Goal: Information Seeking & Learning: Find specific page/section

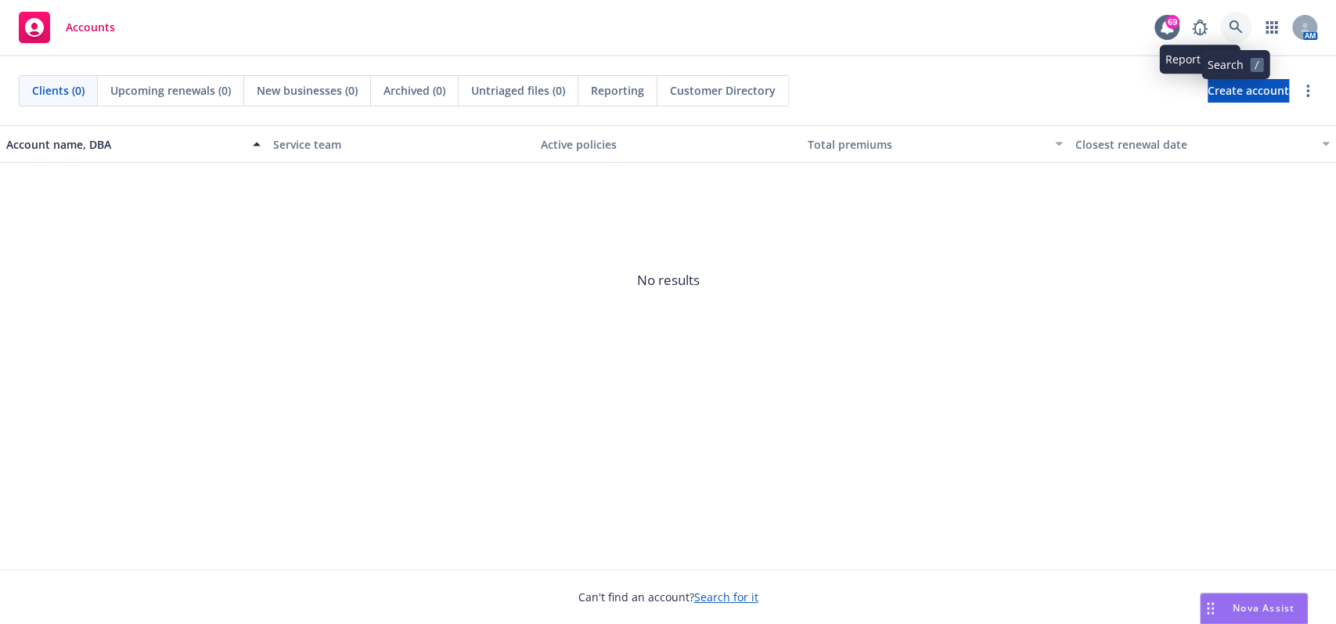
click at [1224, 22] on link at bounding box center [1236, 27] width 31 height 31
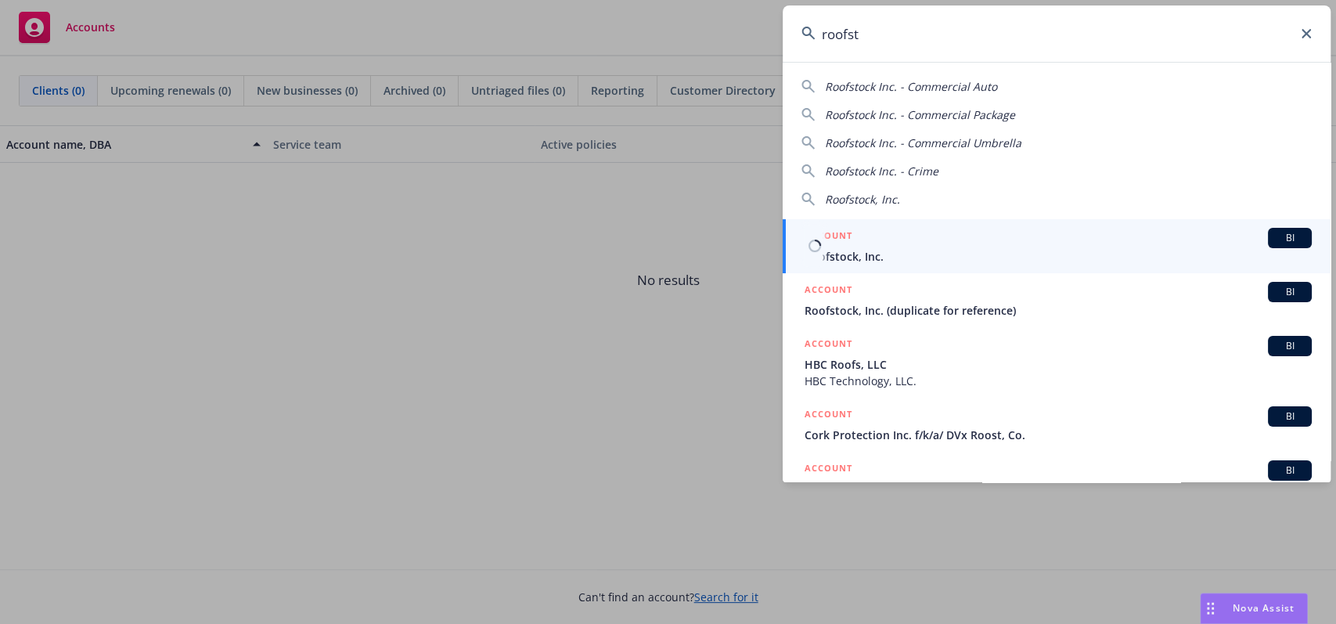
type input "roofst"
click at [1113, 244] on div "ACCOUNT BI" at bounding box center [1058, 238] width 507 height 20
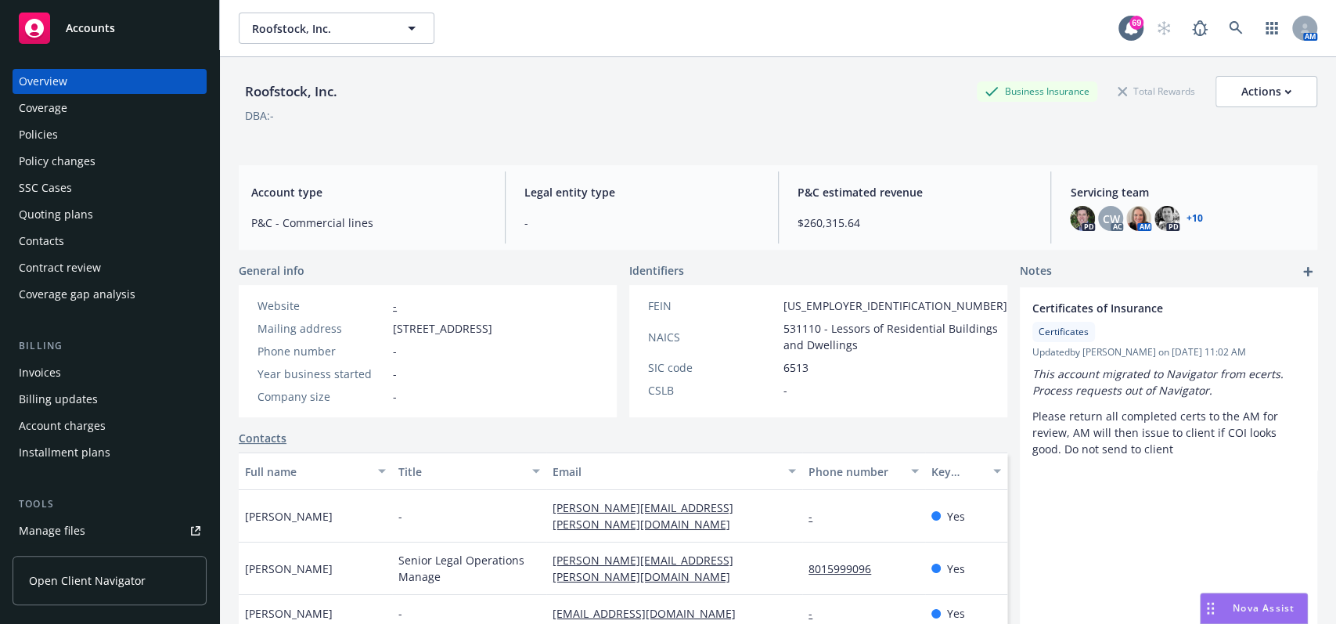
click at [85, 144] on div "Policies" at bounding box center [110, 134] width 182 height 25
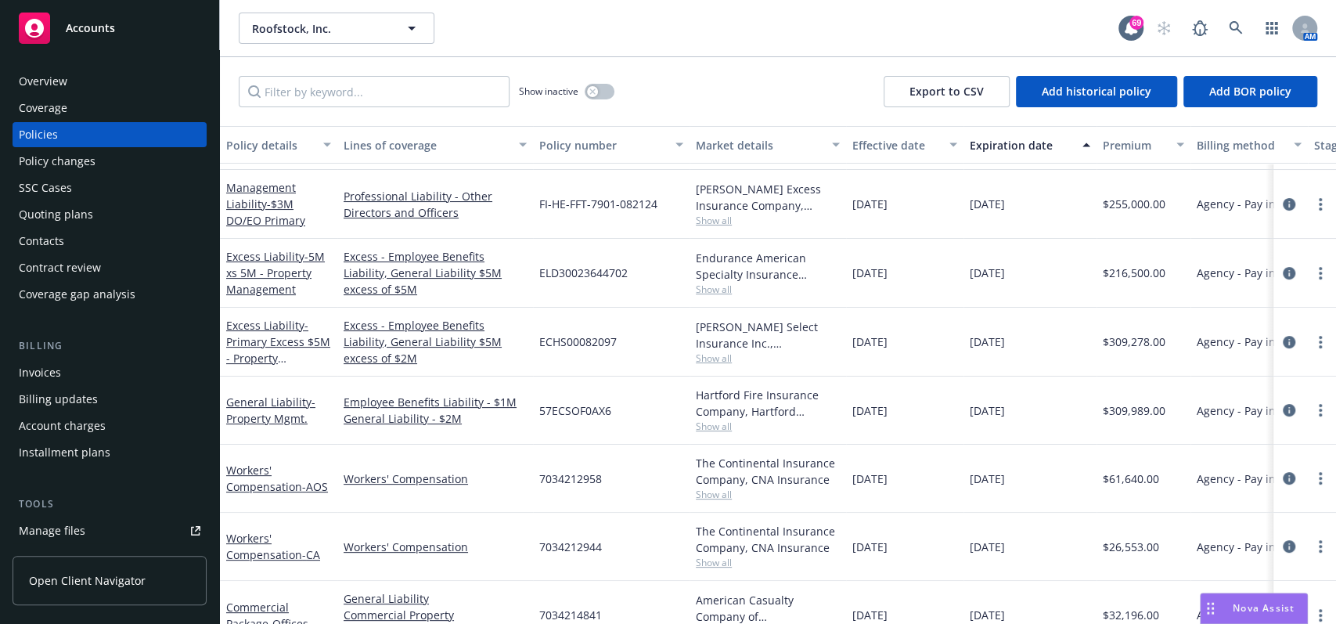
scroll to position [208, 0]
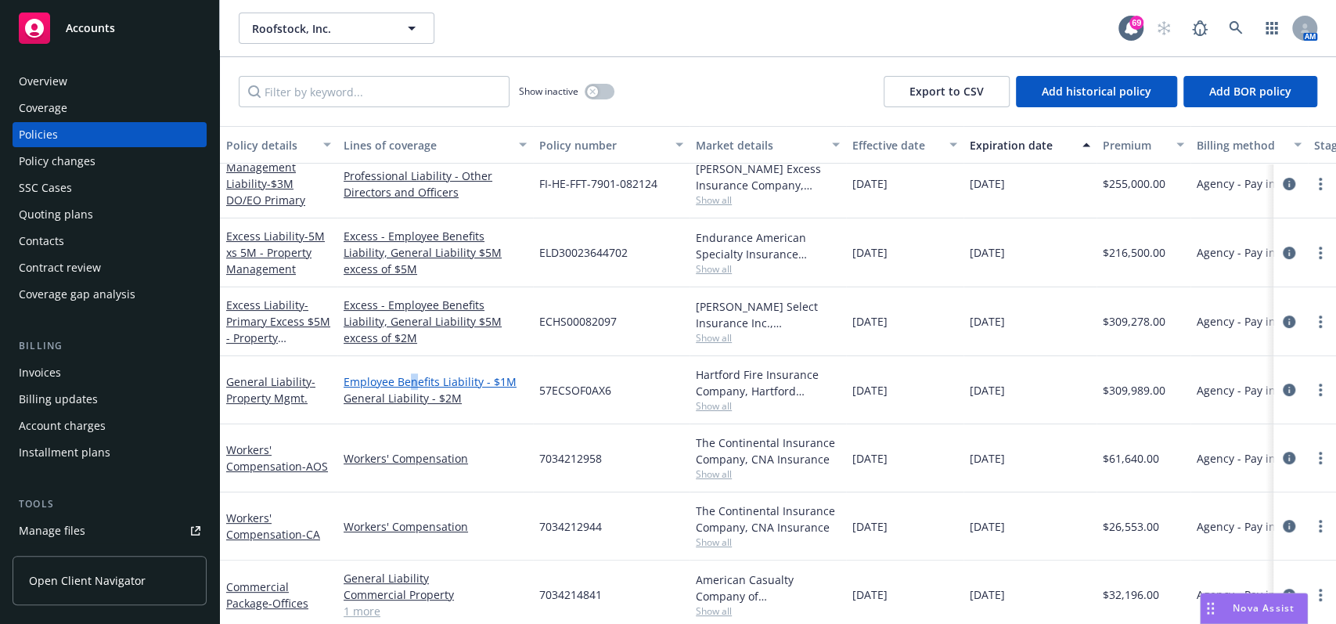
click at [413, 387] on link "Employee Benefits Liability - $1M" at bounding box center [435, 381] width 183 height 16
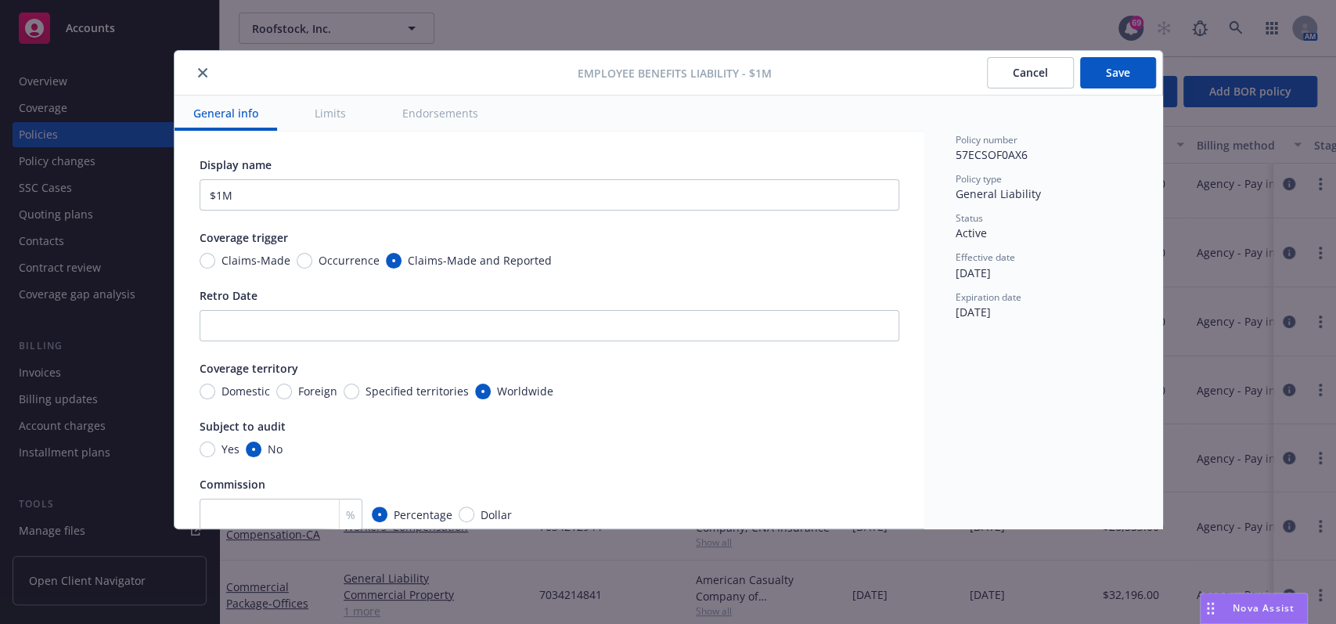
click at [1032, 79] on button "Cancel" at bounding box center [1030, 72] width 87 height 31
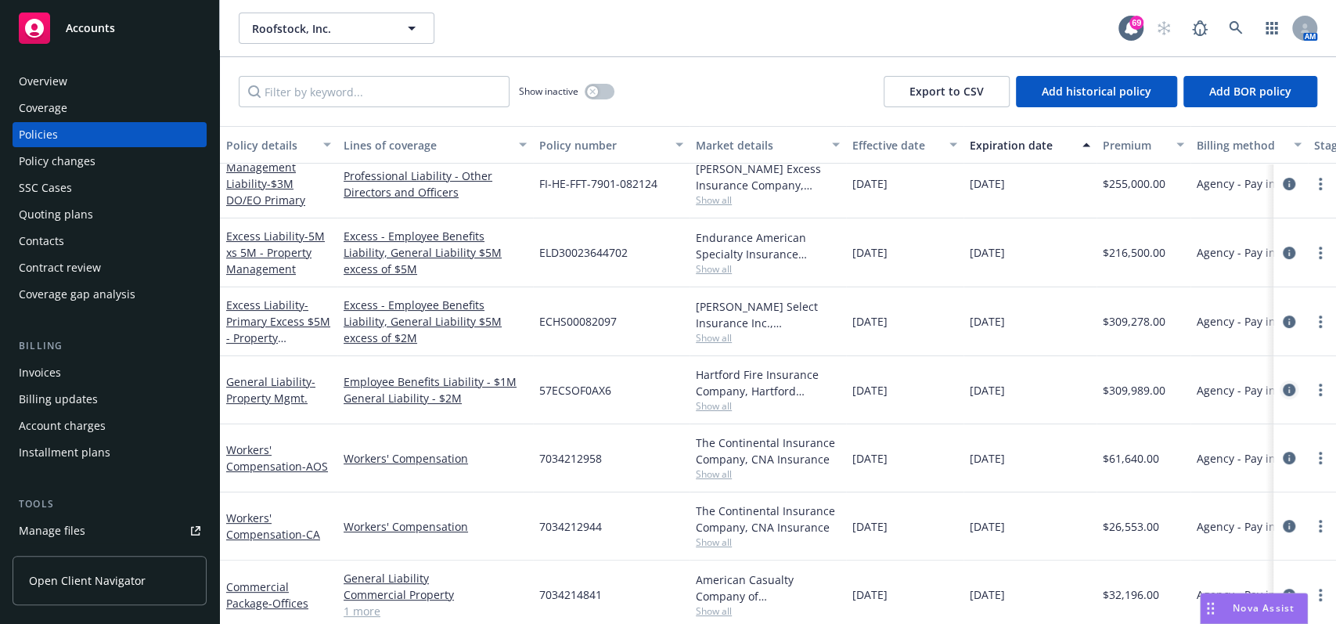
click at [1283, 394] on icon "circleInformation" at bounding box center [1289, 390] width 13 height 13
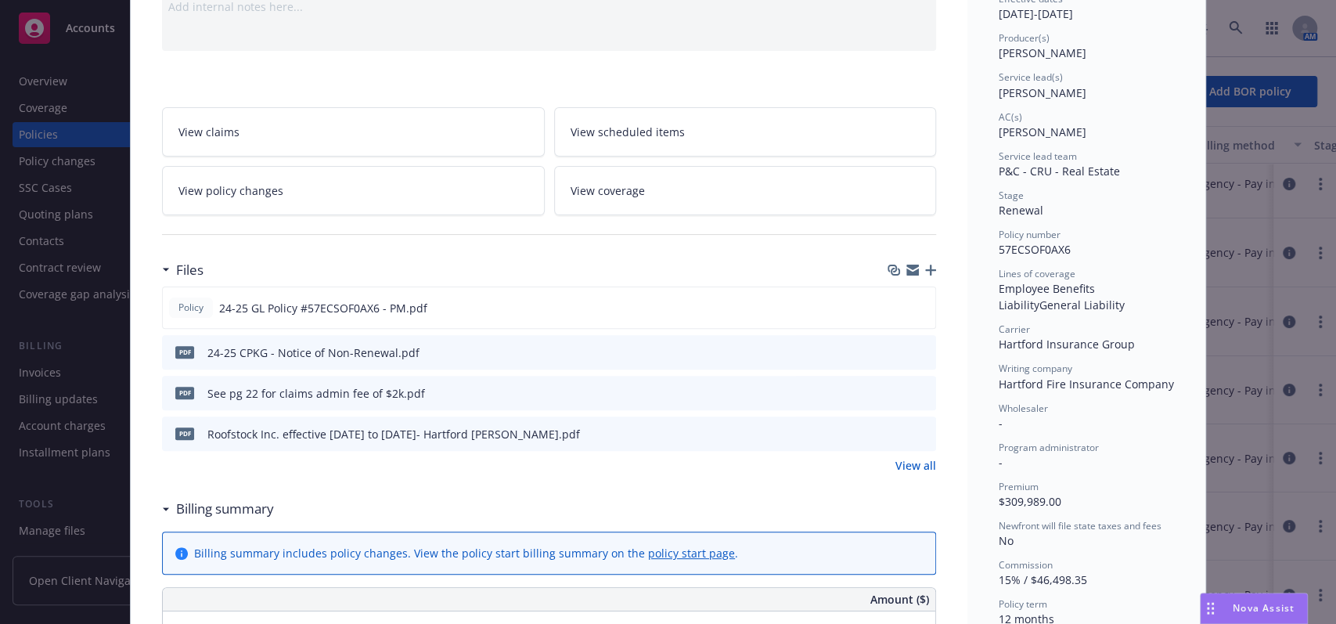
scroll to position [208, 0]
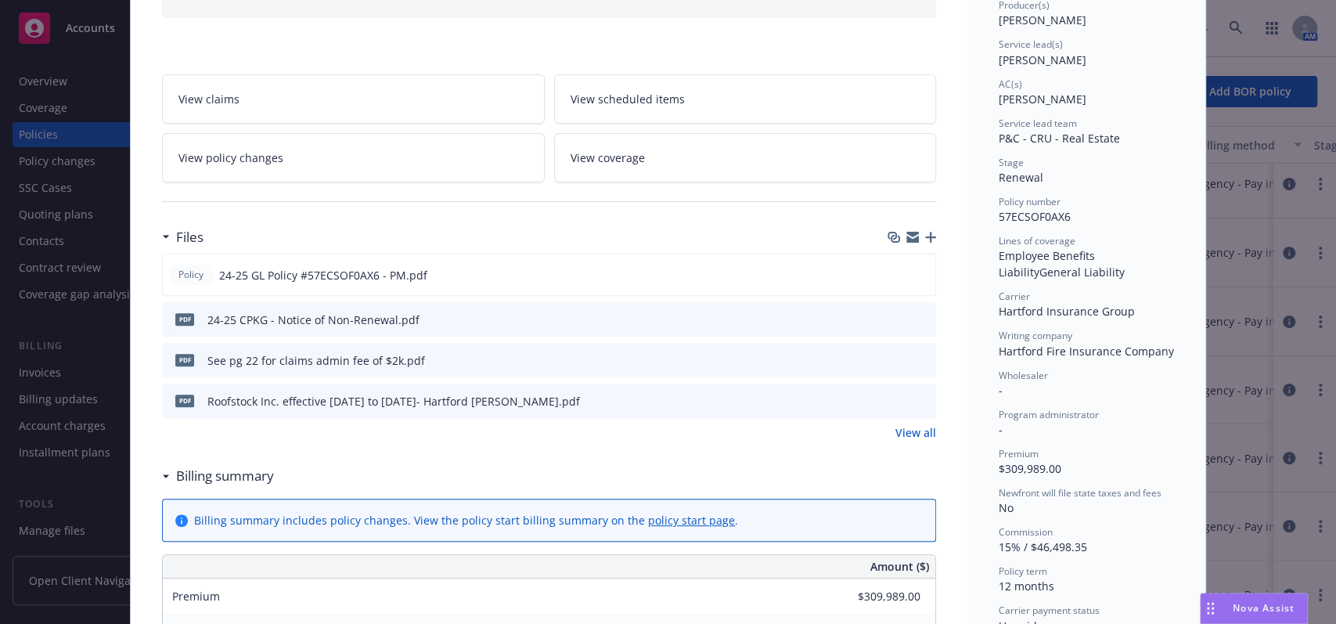
click at [918, 399] on icon "preview file" at bounding box center [921, 400] width 14 height 11
